Goal: Browse casually

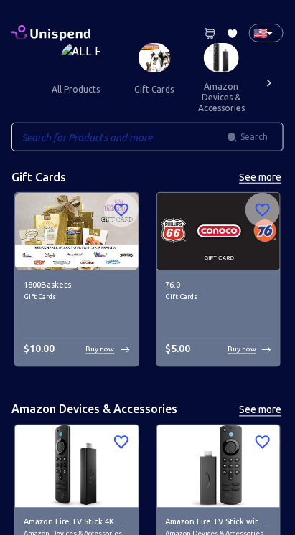
click at [273, 90] on icon at bounding box center [269, 83] width 14 height 14
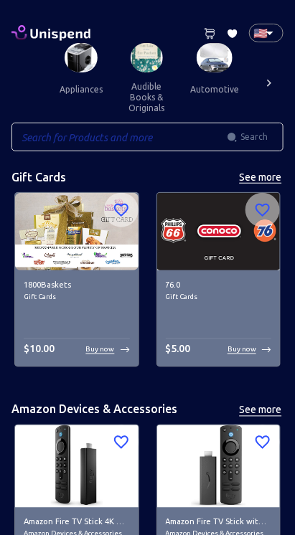
scroll to position [0, 213]
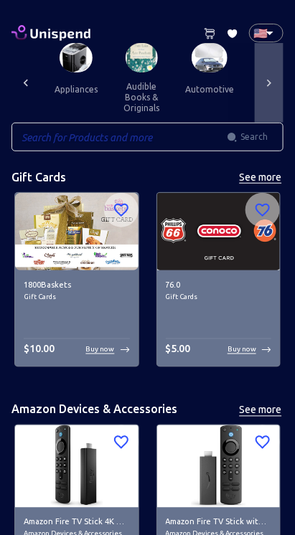
click at [276, 85] on div at bounding box center [268, 83] width 29 height 80
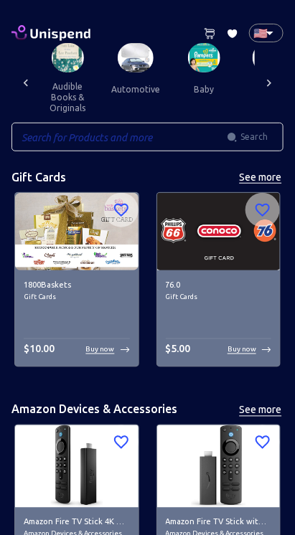
scroll to position [0, 426]
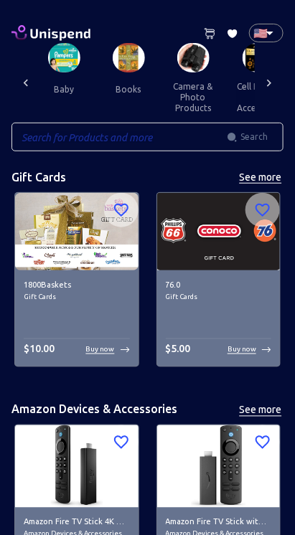
click at [272, 86] on icon at bounding box center [269, 83] width 14 height 14
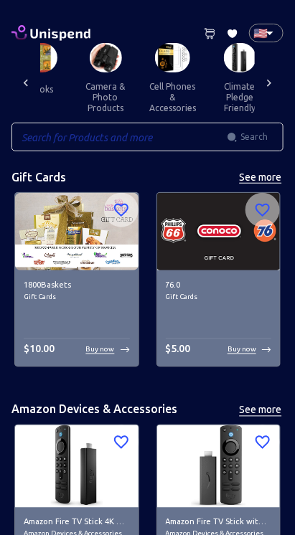
scroll to position [0, 640]
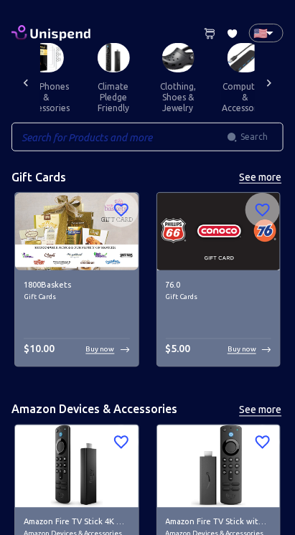
click at [272, 91] on div at bounding box center [268, 83] width 29 height 80
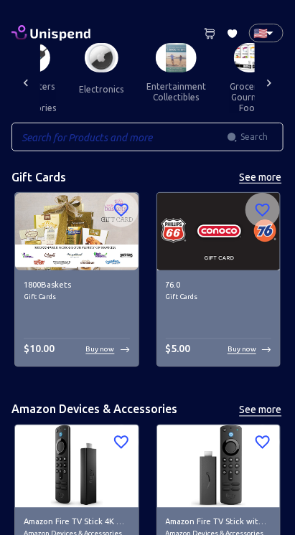
scroll to position [0, 854]
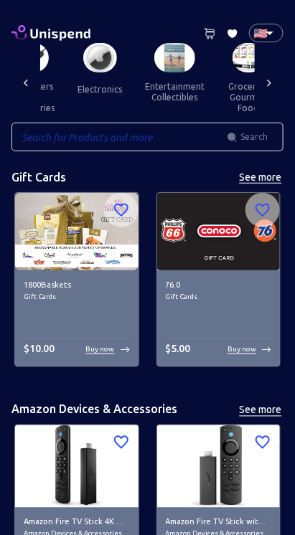
click at [269, 90] on div at bounding box center [268, 83] width 29 height 80
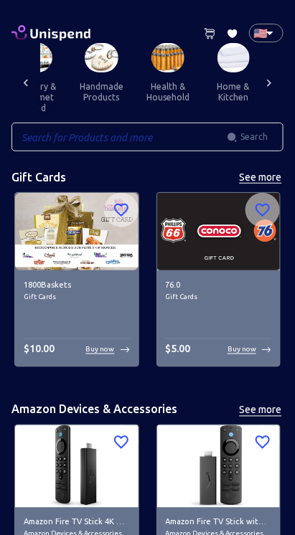
scroll to position [0, 1067]
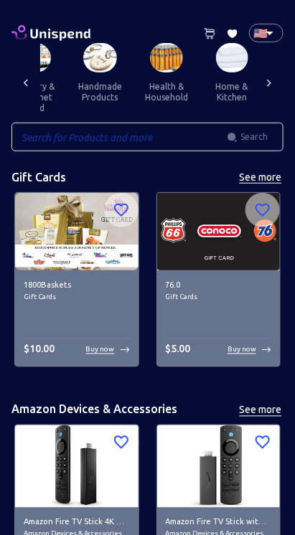
click at [269, 90] on div at bounding box center [268, 83] width 29 height 80
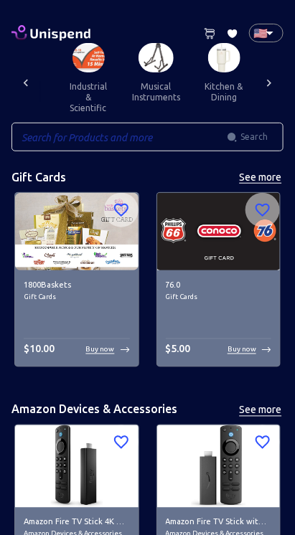
scroll to position [0, 1281]
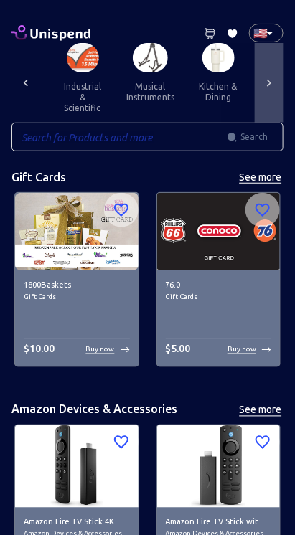
click at [273, 90] on div at bounding box center [268, 83] width 29 height 80
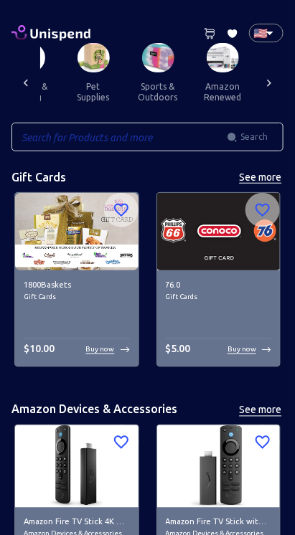
scroll to position [0, 1494]
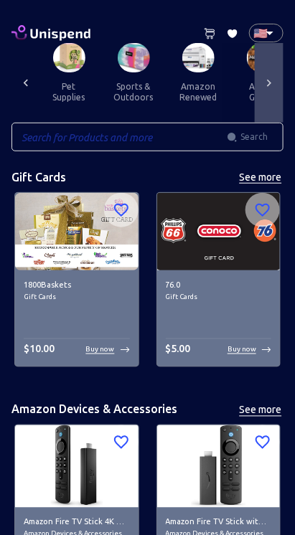
click at [272, 88] on icon at bounding box center [269, 83] width 14 height 14
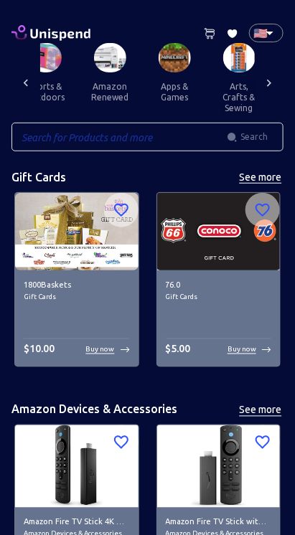
scroll to position [0, 1708]
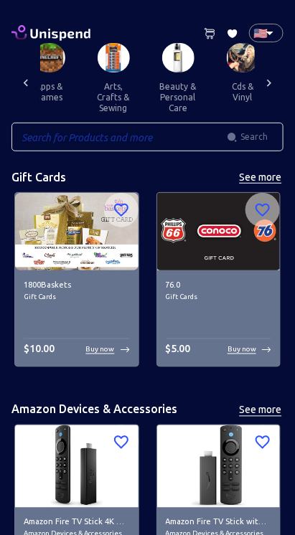
click at [272, 88] on icon at bounding box center [269, 83] width 14 height 14
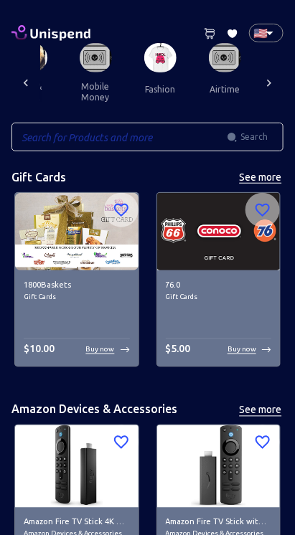
scroll to position [0, 1921]
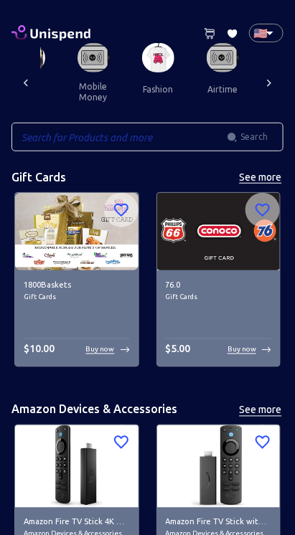
click at [272, 89] on icon at bounding box center [269, 83] width 14 height 14
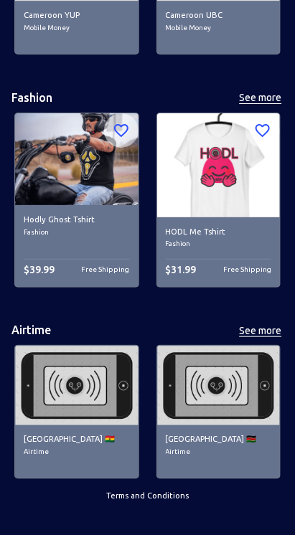
scroll to position [6810, 0]
